Goal: Information Seeking & Learning: Learn about a topic

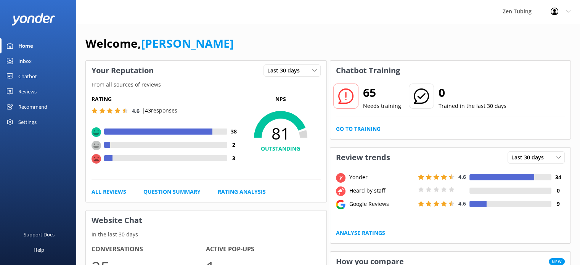
click at [40, 89] on link "Reviews" at bounding box center [38, 91] width 76 height 15
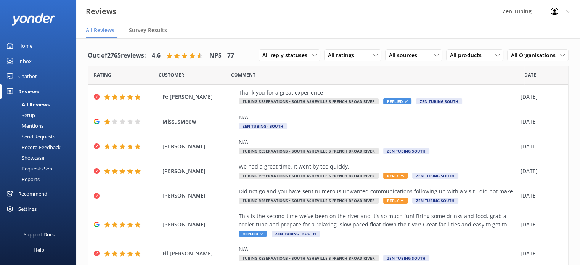
click at [26, 210] on div "Settings" at bounding box center [27, 208] width 18 height 15
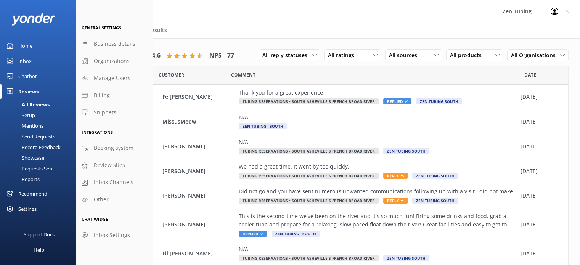
click at [40, 180] on link "Reports" at bounding box center [41, 179] width 72 height 11
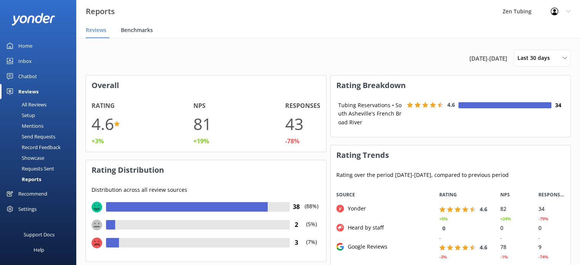
click at [127, 29] on span "Benchmarks" at bounding box center [137, 30] width 32 height 8
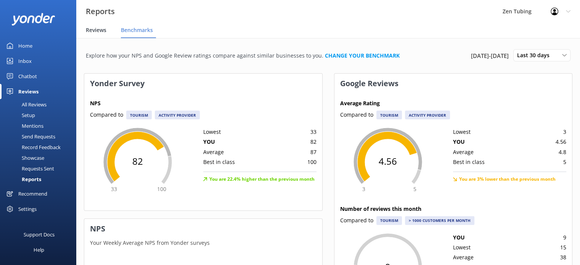
click at [101, 30] on span "Reviews" at bounding box center [96, 30] width 21 height 8
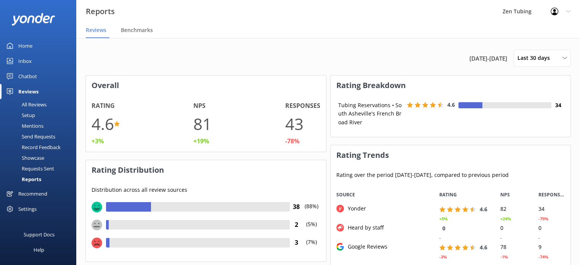
scroll to position [76, 235]
